Goal: Information Seeking & Learning: Learn about a topic

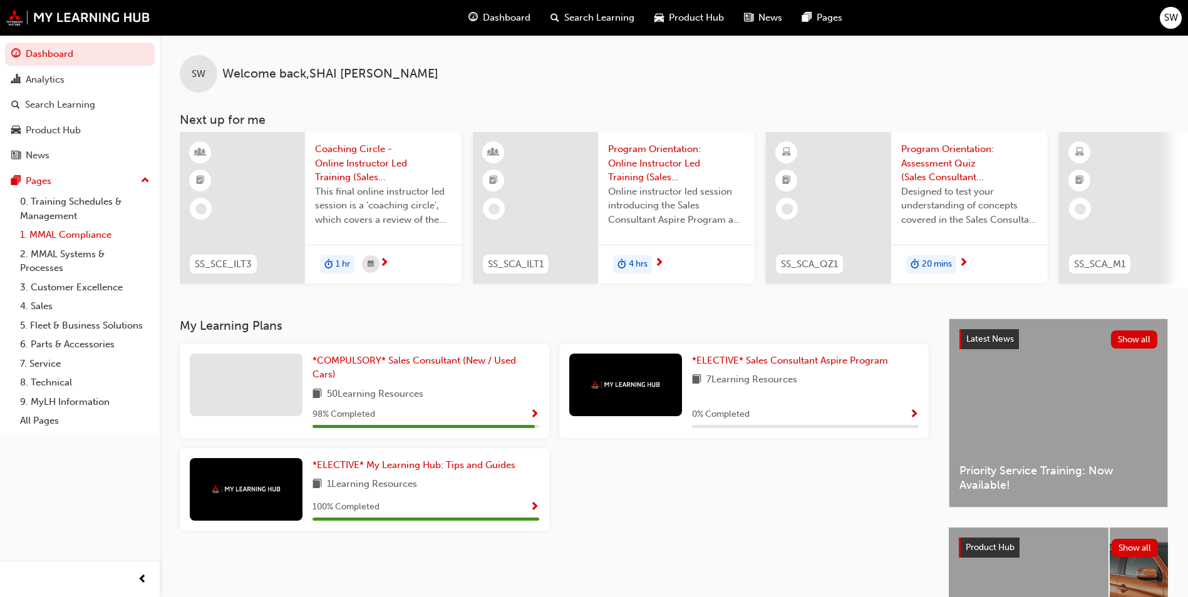
click at [76, 239] on link "1. MMAL Compliance" at bounding box center [85, 234] width 140 height 19
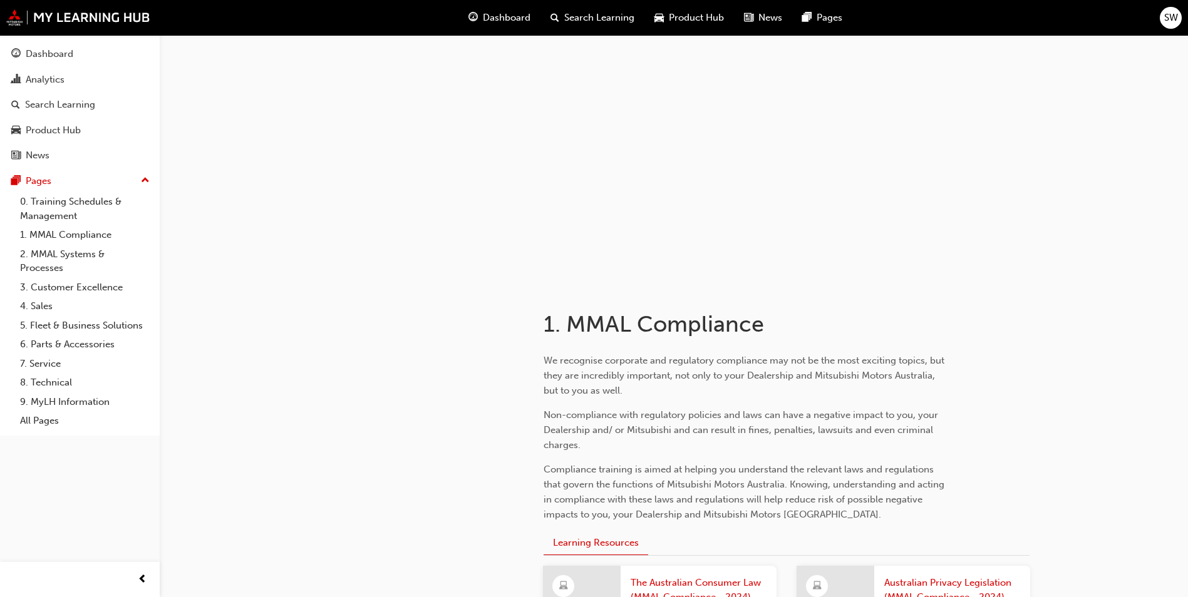
click at [501, 23] on span "Dashboard" at bounding box center [507, 18] width 48 height 14
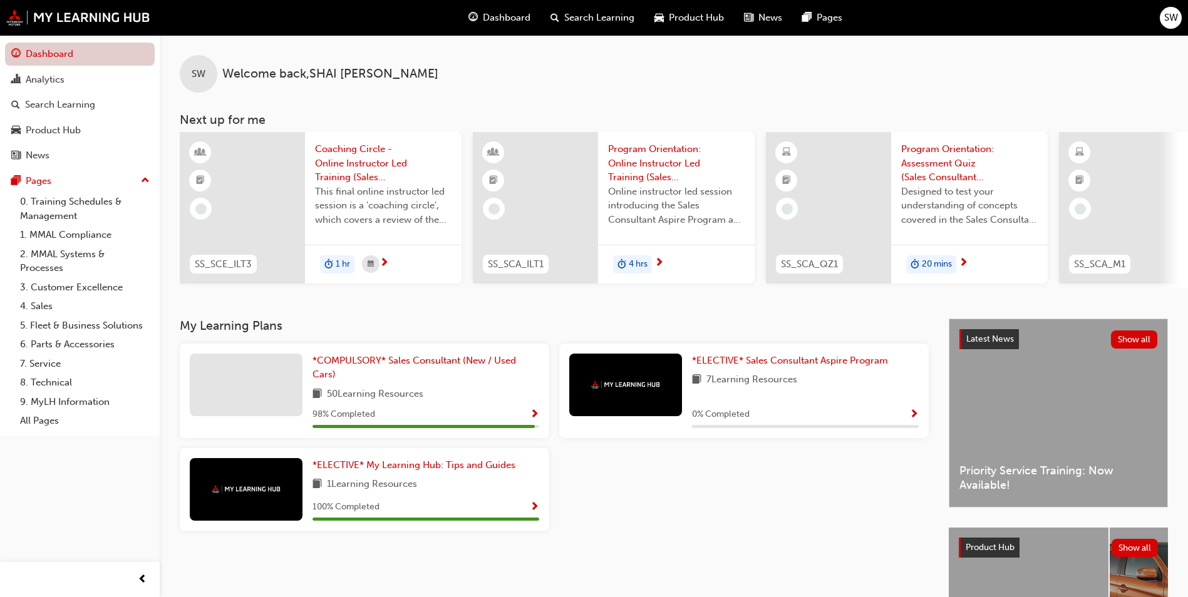
click at [67, 54] on link "Dashboard" at bounding box center [80, 54] width 150 height 23
click at [51, 25] on img at bounding box center [78, 17] width 144 height 16
click at [512, 20] on span "Dashboard" at bounding box center [507, 18] width 48 height 14
